Goal: Find specific page/section

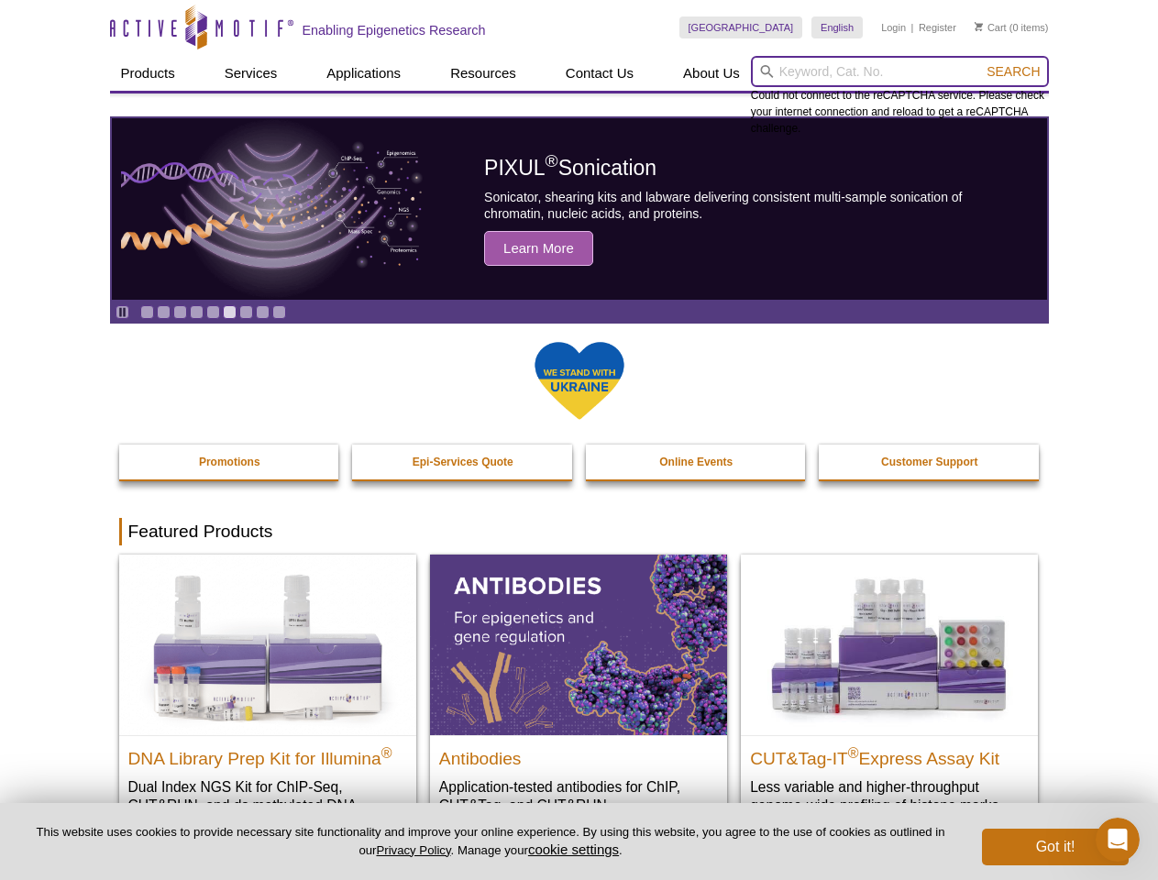
click at [900, 72] on input "search" at bounding box center [900, 71] width 298 height 31
click at [1013, 72] on span "Search" at bounding box center [1013, 71] width 53 height 15
click at [122, 312] on icon "Pause" at bounding box center [122, 312] width 12 height 12
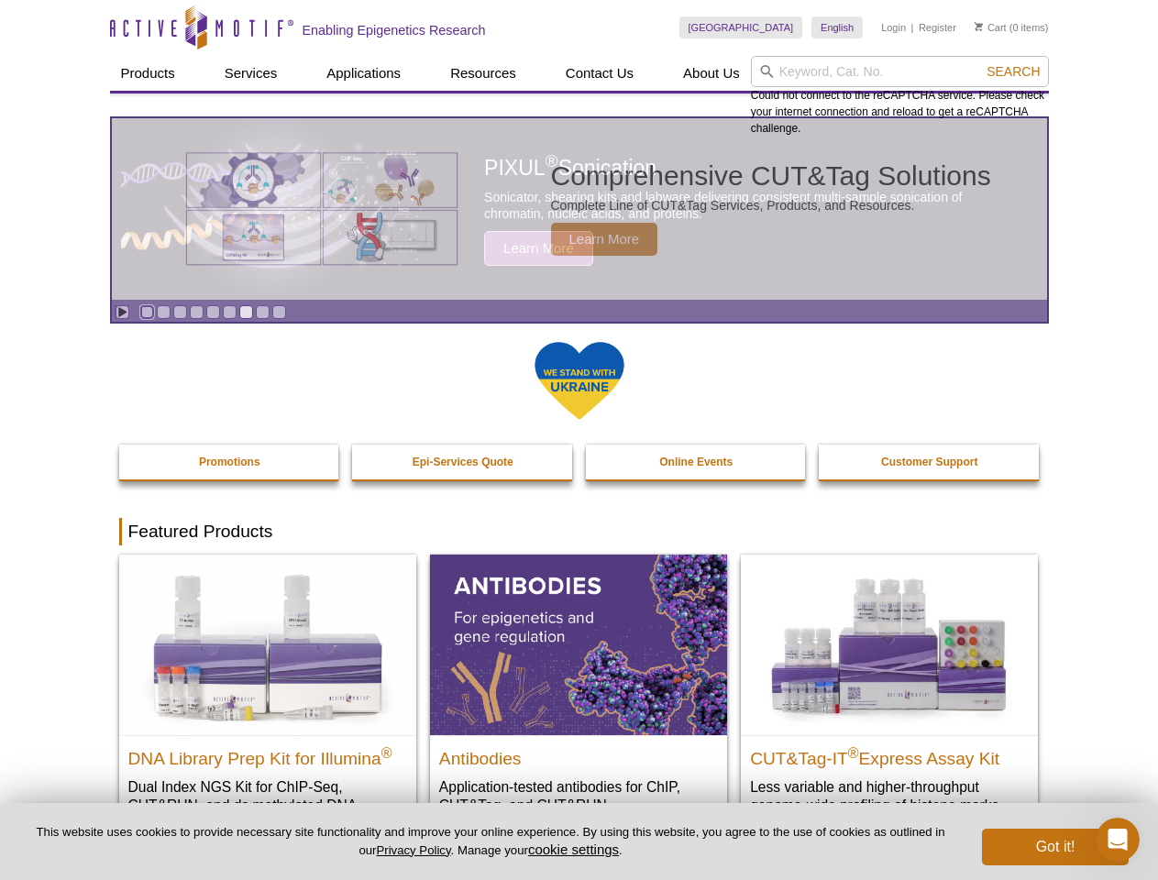
click at [147, 312] on link "Go to slide 1" at bounding box center [147, 312] width 14 height 14
click at [163, 312] on link "Go to slide 2" at bounding box center [164, 312] width 14 height 14
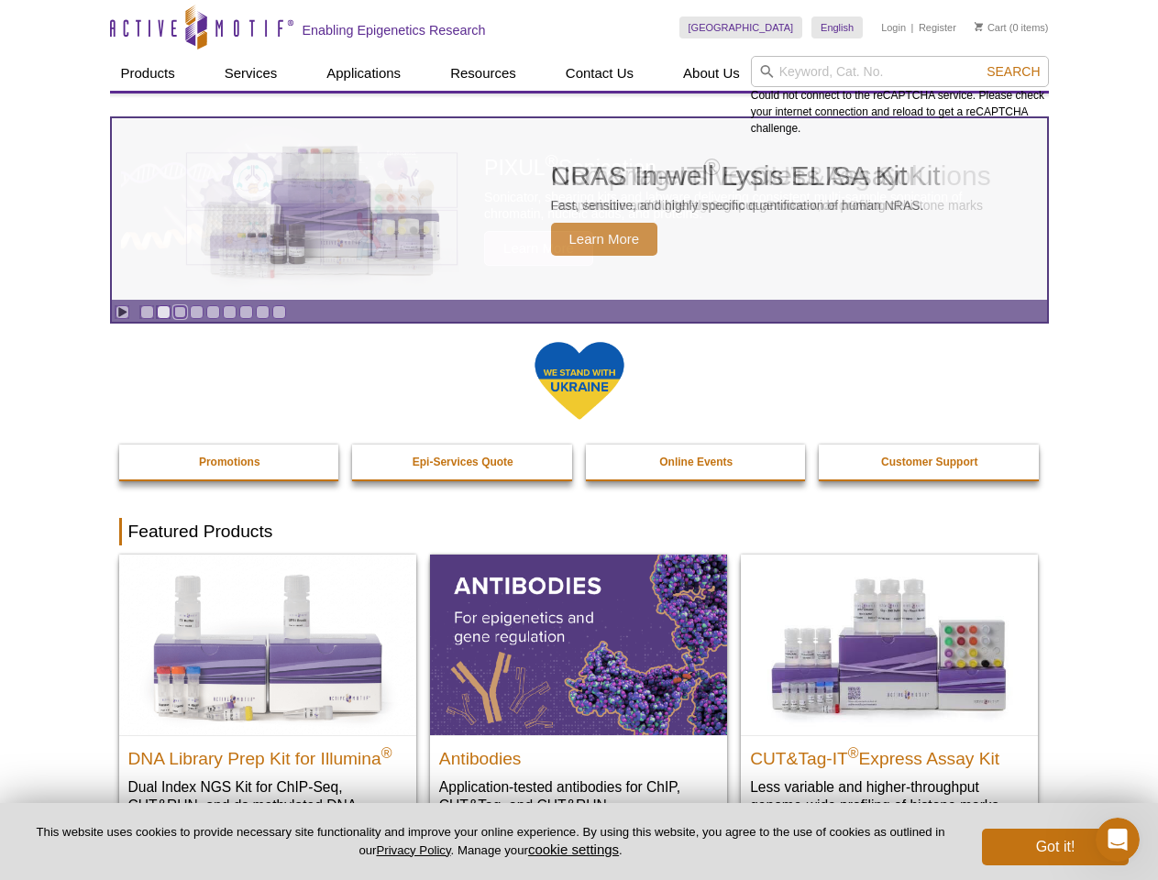
click at [180, 312] on link "Go to slide 3" at bounding box center [180, 312] width 14 height 14
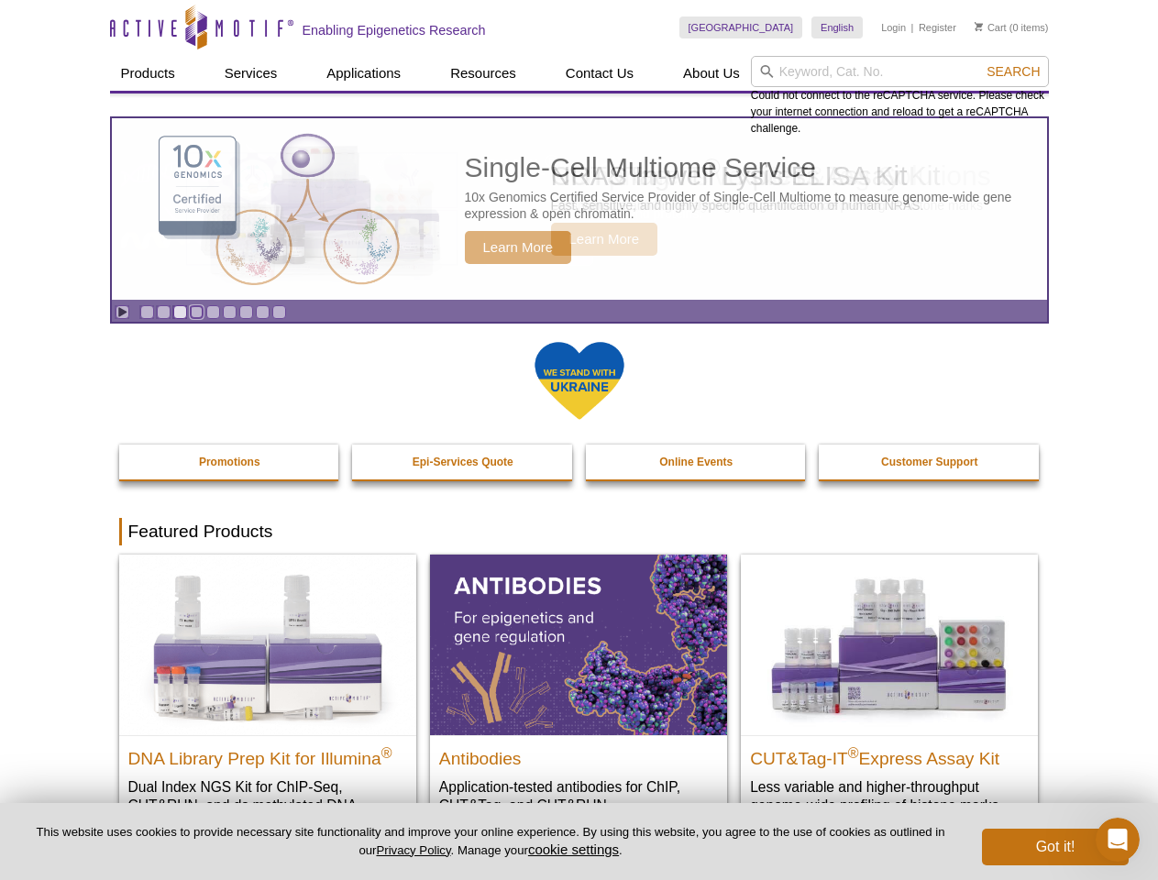
click at [196, 312] on link "Go to slide 4" at bounding box center [197, 312] width 14 height 14
click at [213, 312] on link "Go to slide 5" at bounding box center [213, 312] width 14 height 14
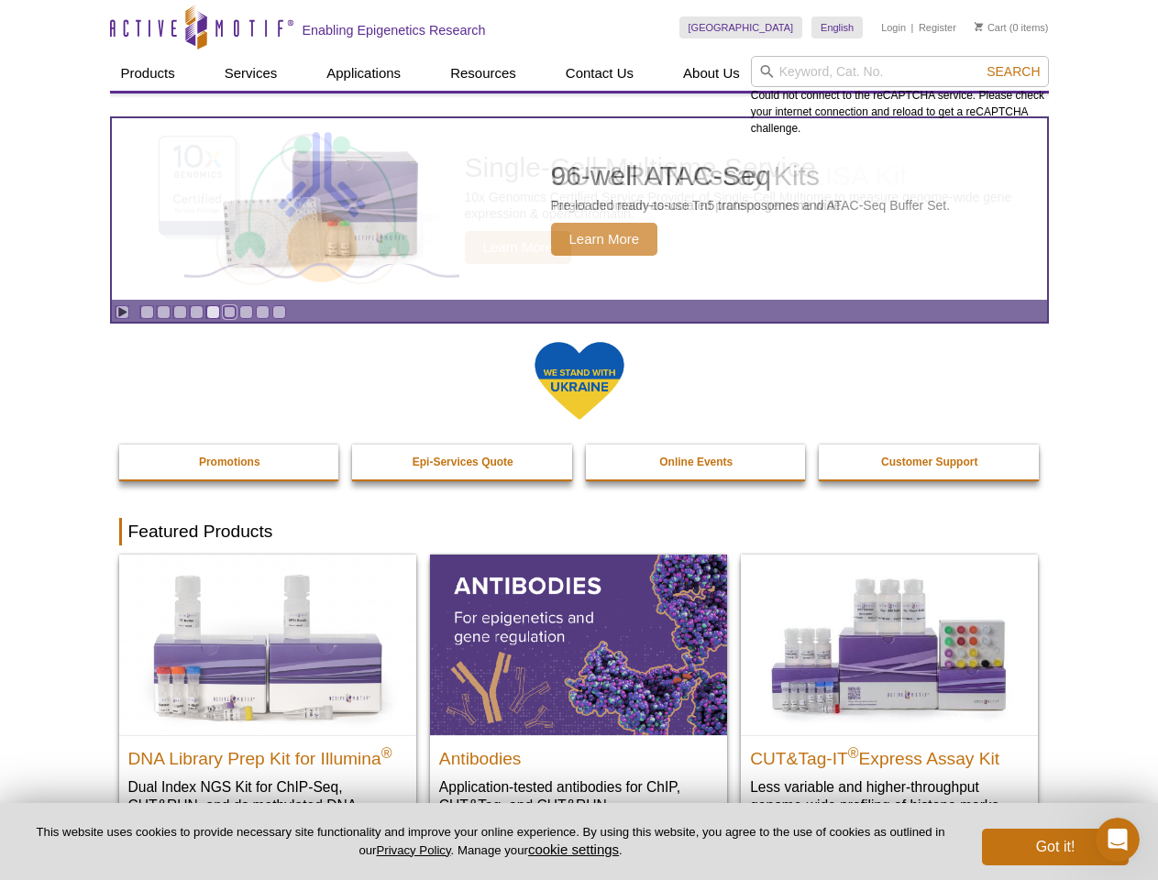
click at [229, 312] on link "Go to slide 6" at bounding box center [230, 312] width 14 height 14
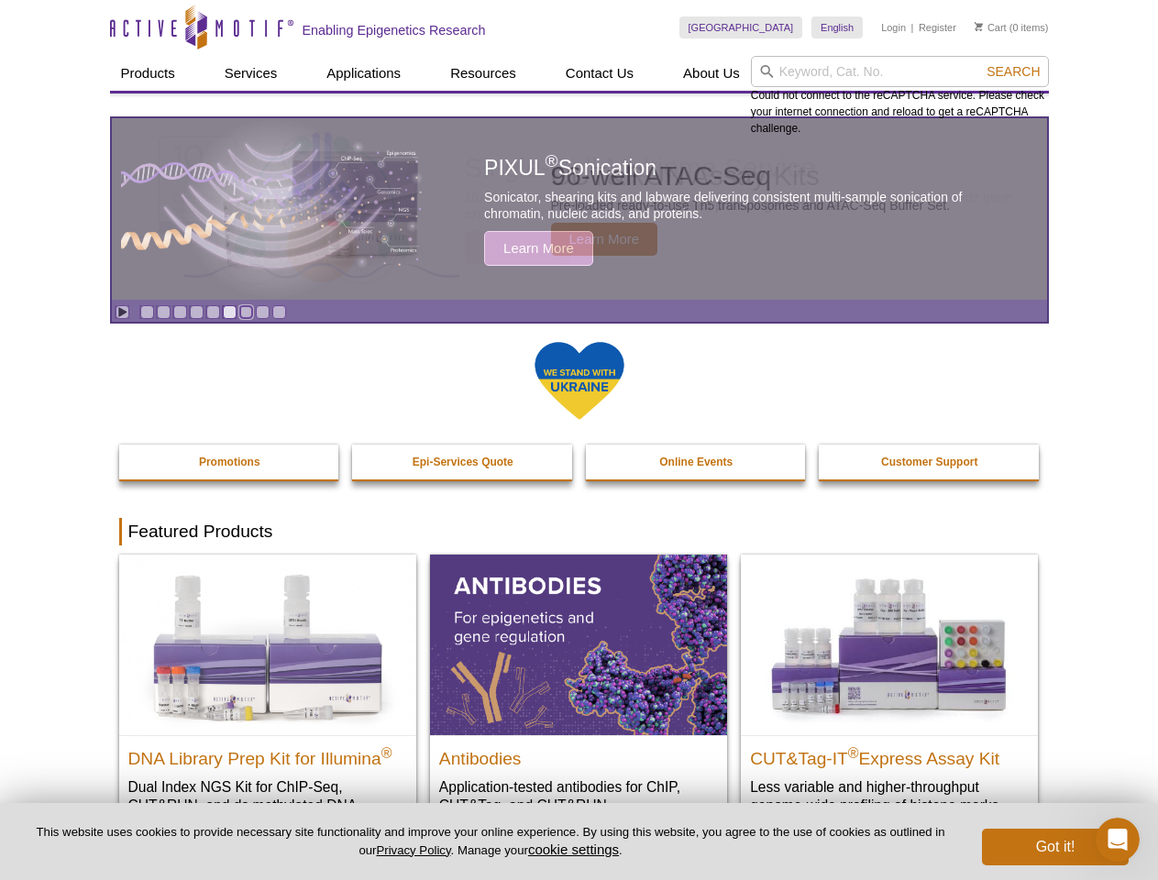
click at [246, 312] on link "Go to slide 7" at bounding box center [246, 312] width 14 height 14
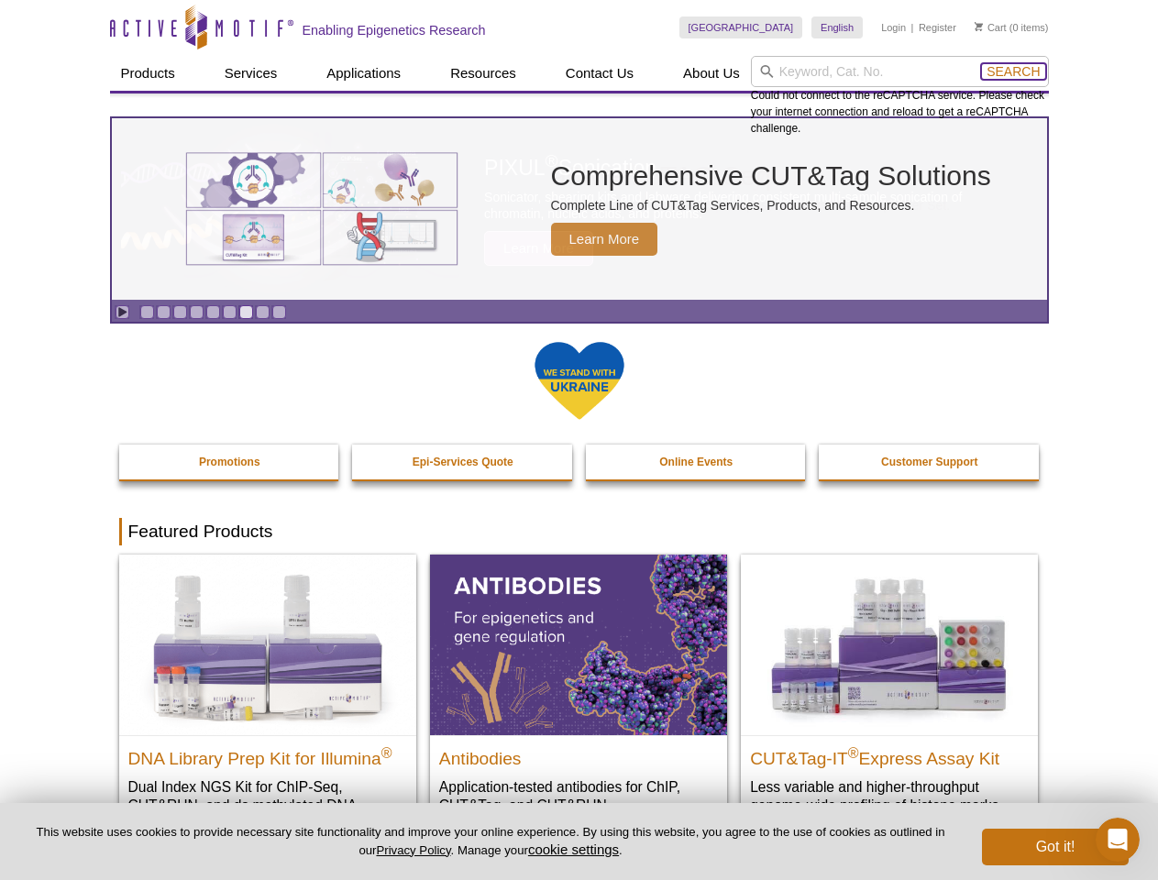
click at [1013, 72] on span "Search" at bounding box center [1013, 71] width 53 height 15
